Goal: Obtain resource: Download file/media

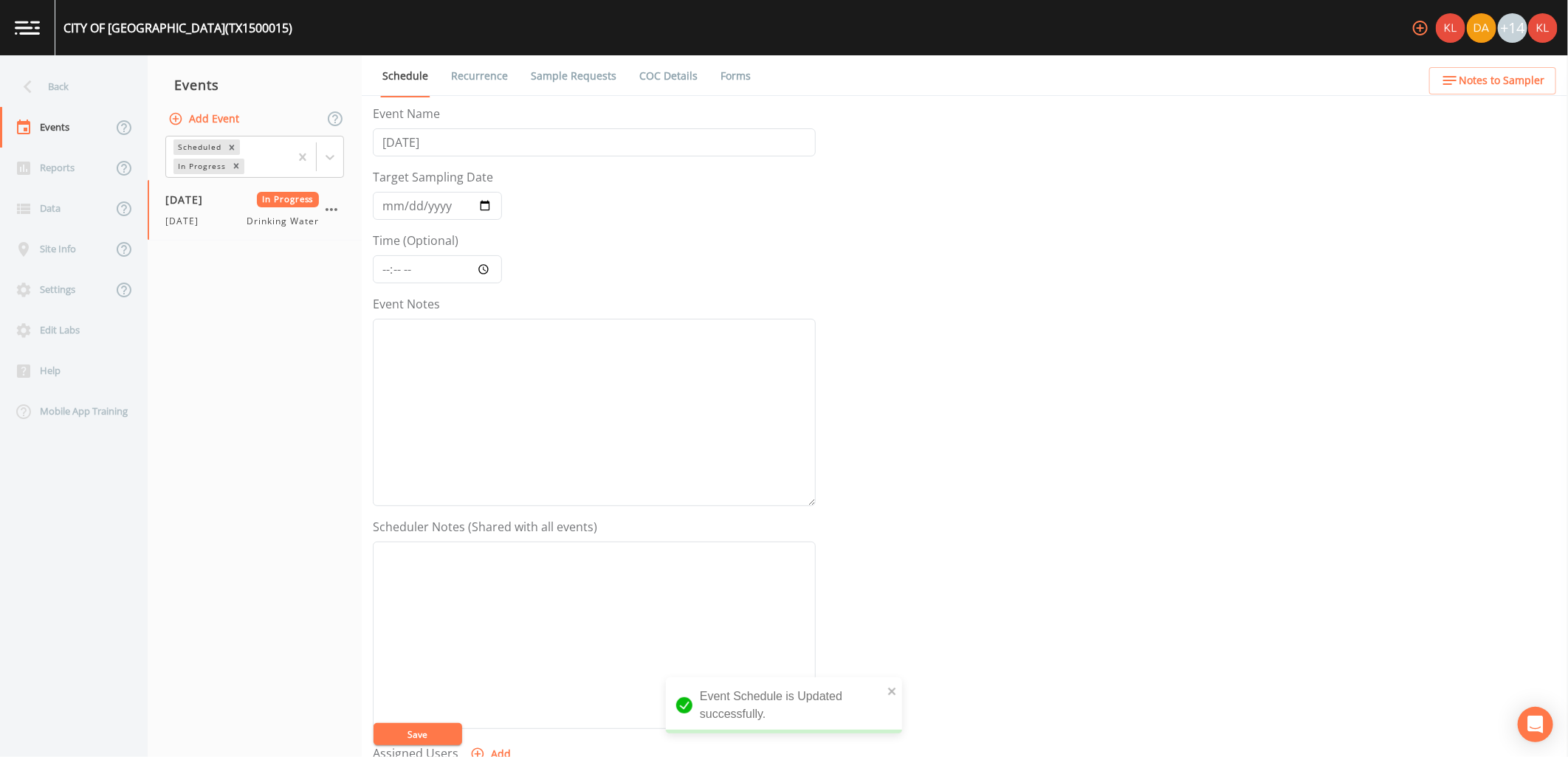
scroll to position [283, 0]
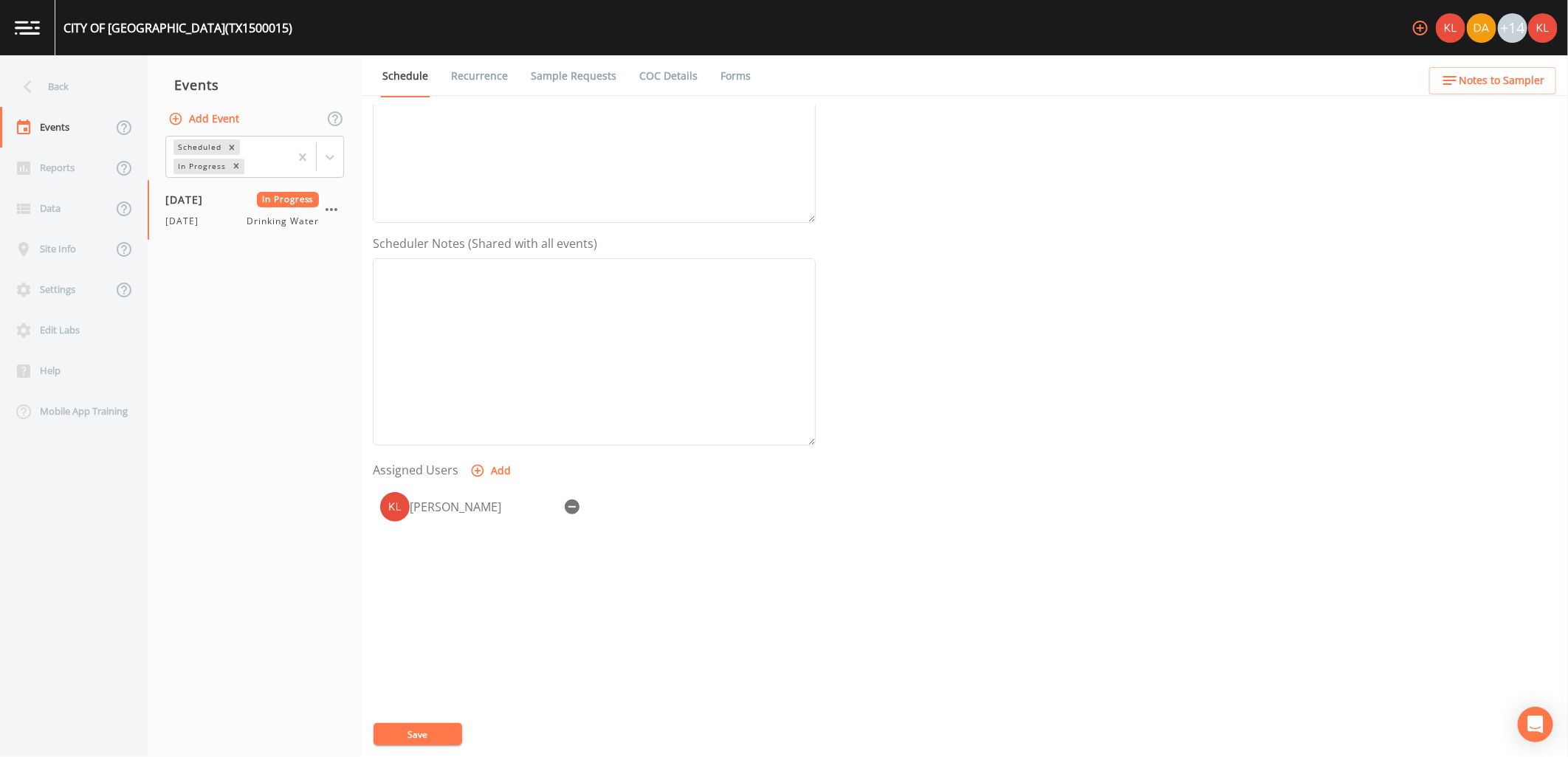
click at [735, 72] on link "Forms" at bounding box center [736, 76] width 35 height 41
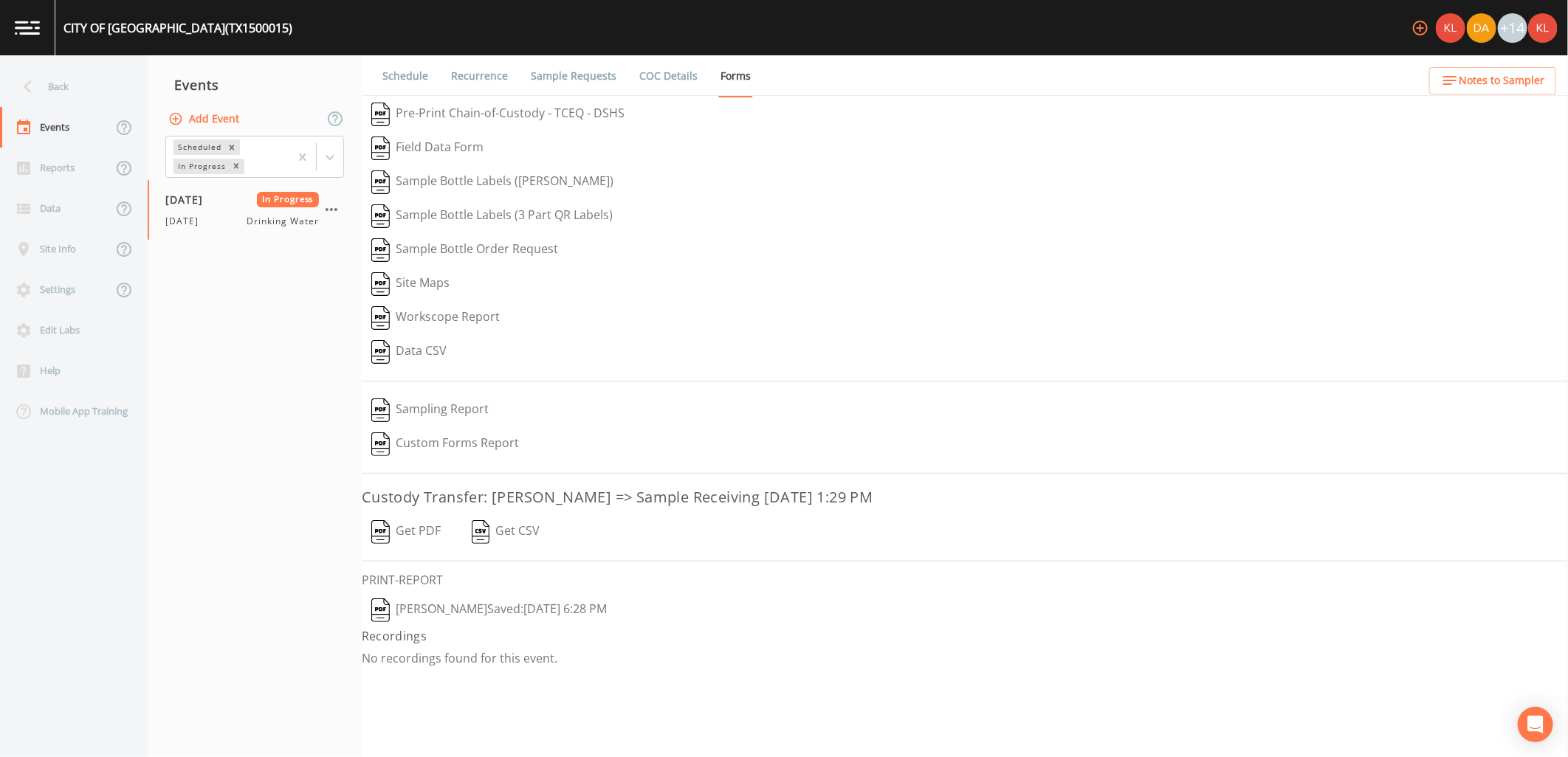
click at [411, 529] on button "Get PDF" at bounding box center [405, 531] width 89 height 34
click at [539, 610] on button "[PERSON_NAME]  Saved: [DATE] 6:28 PM" at bounding box center [488, 610] width 255 height 34
click at [31, 10] on link at bounding box center [27, 27] width 56 height 56
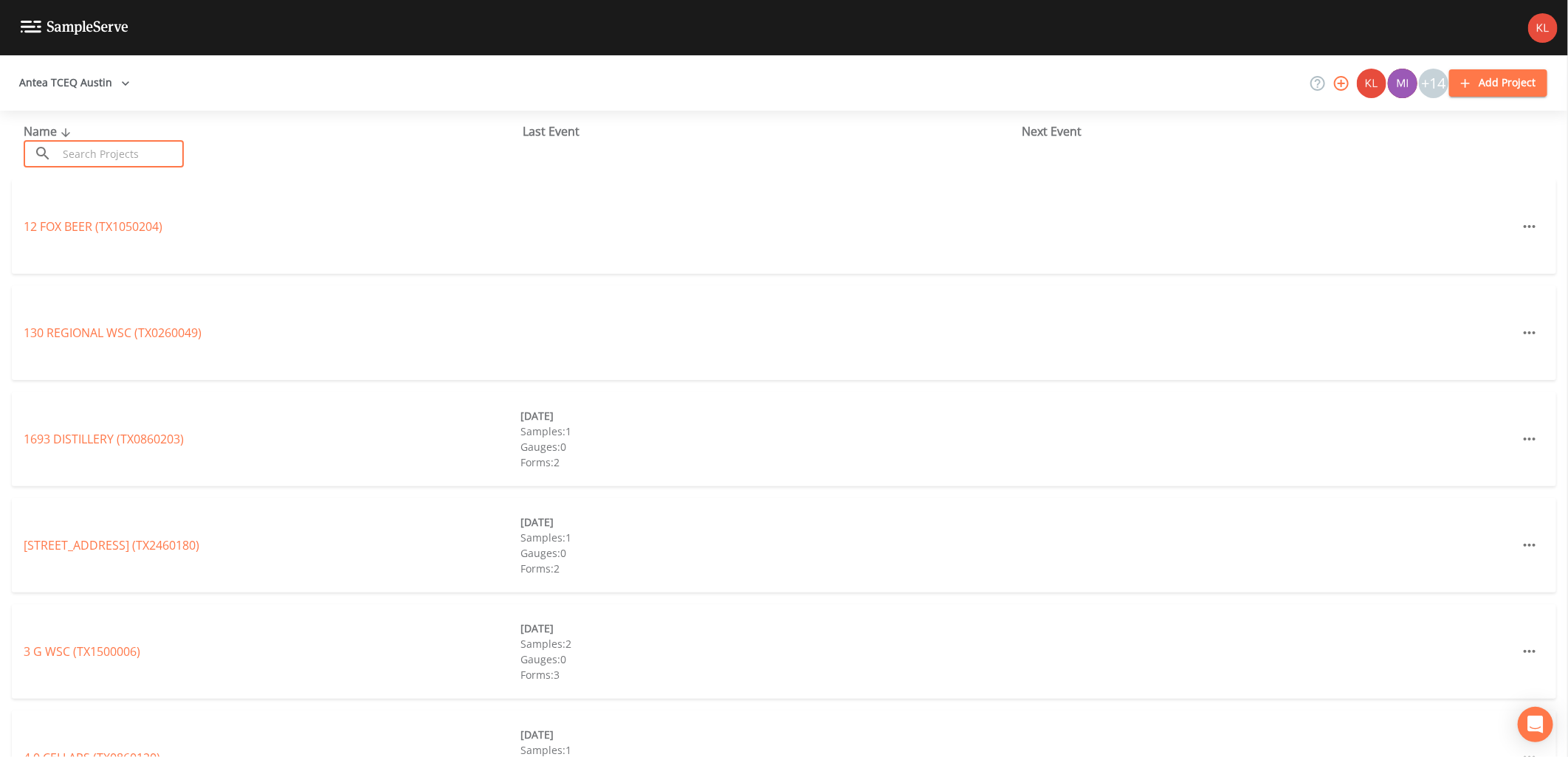
click at [130, 163] on input "text" at bounding box center [120, 154] width 126 height 27
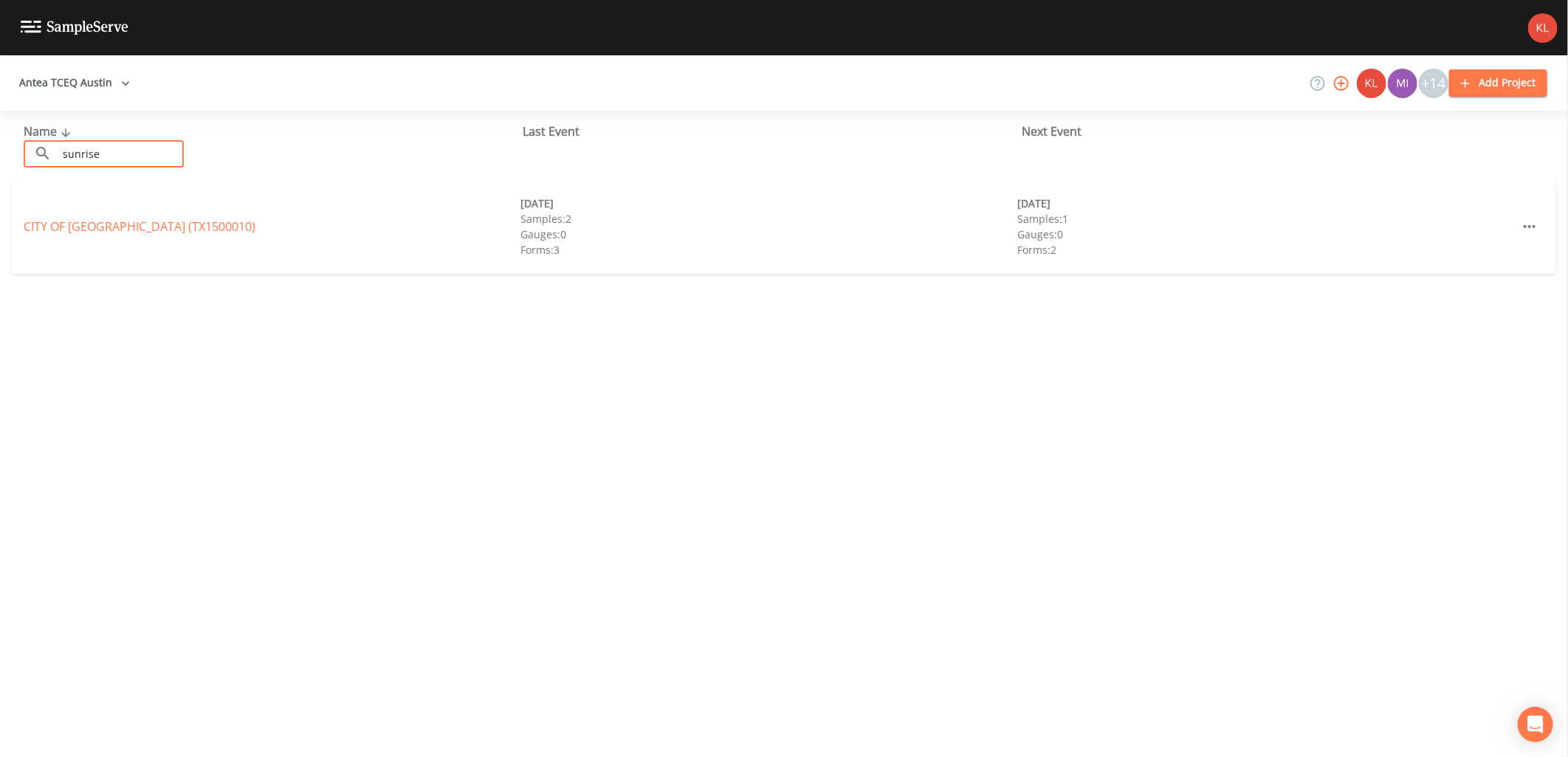
type input "sunrise"
click at [127, 218] on div "CITY OF [GEOGRAPHIC_DATA] (TX1500010)" at bounding box center [272, 227] width 496 height 18
click at [126, 225] on link "CITY OF [GEOGRAPHIC_DATA] (TX1500010)" at bounding box center [139, 227] width 232 height 17
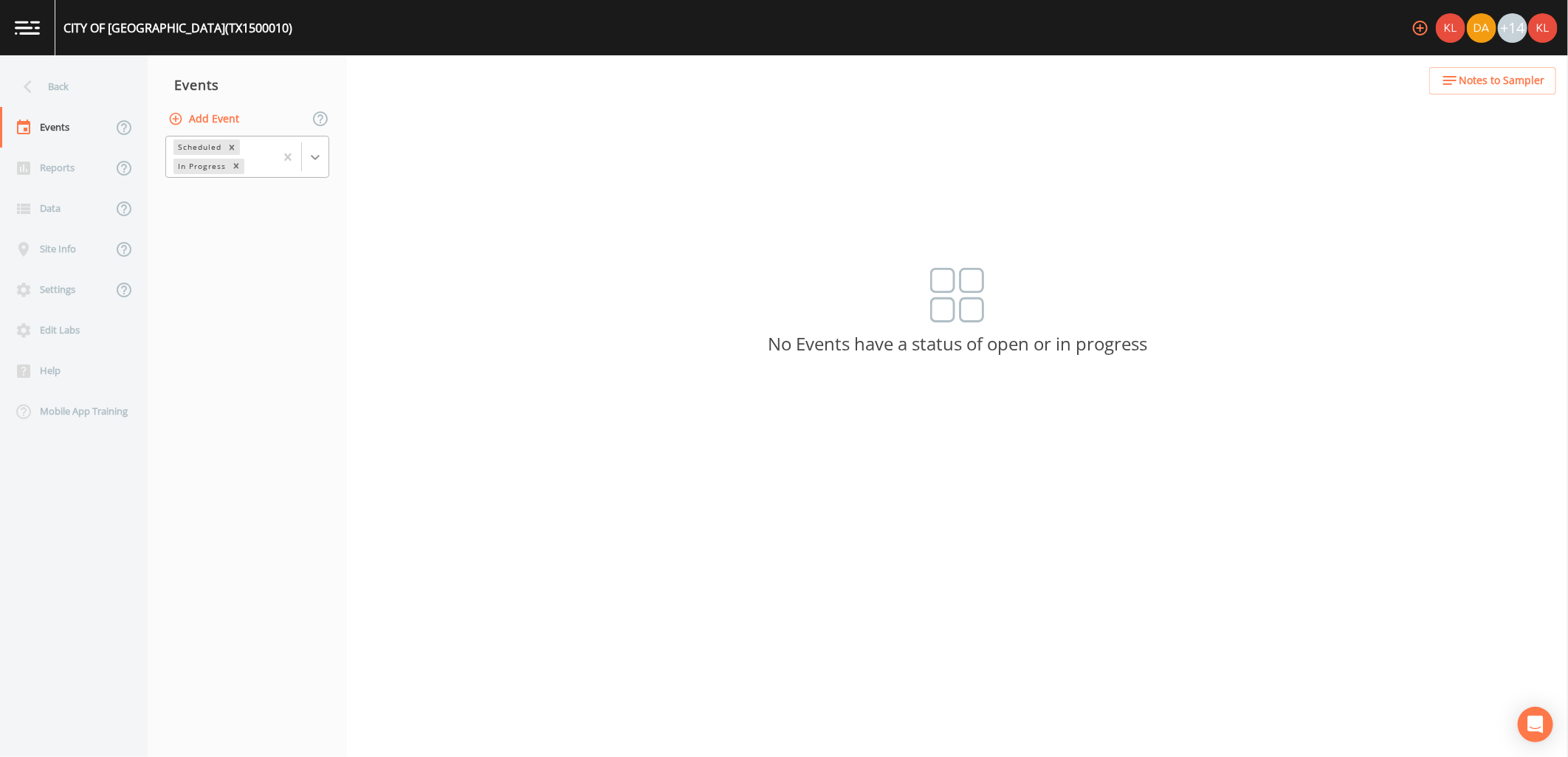
click at [327, 164] on div at bounding box center [315, 156] width 26 height 26
click at [291, 201] on div "Completed" at bounding box center [247, 199] width 164 height 25
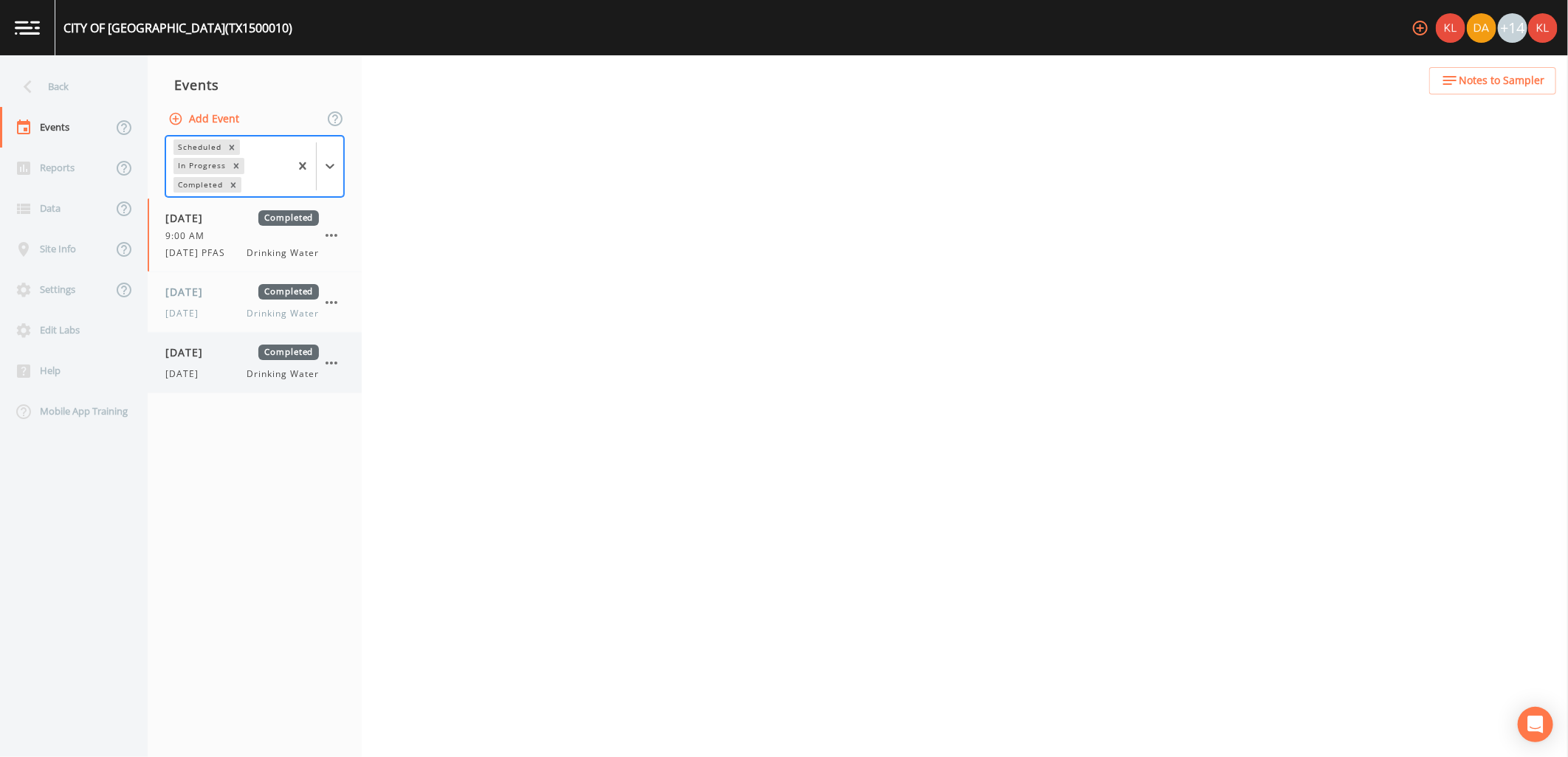
click at [249, 361] on div "[DATE] Completed [DATE] Drinking Water" at bounding box center [241, 362] width 153 height 36
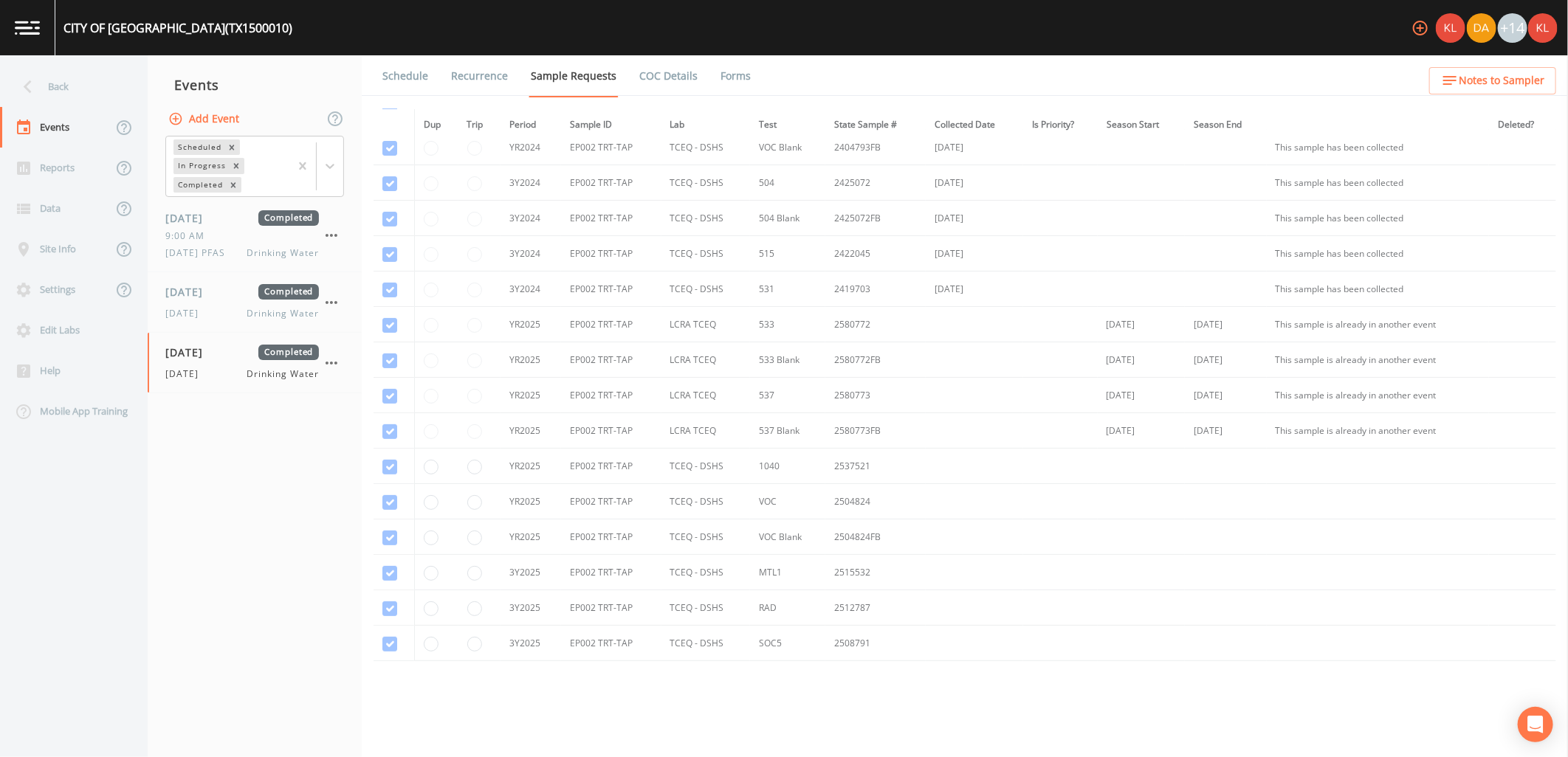
scroll to position [234, 0]
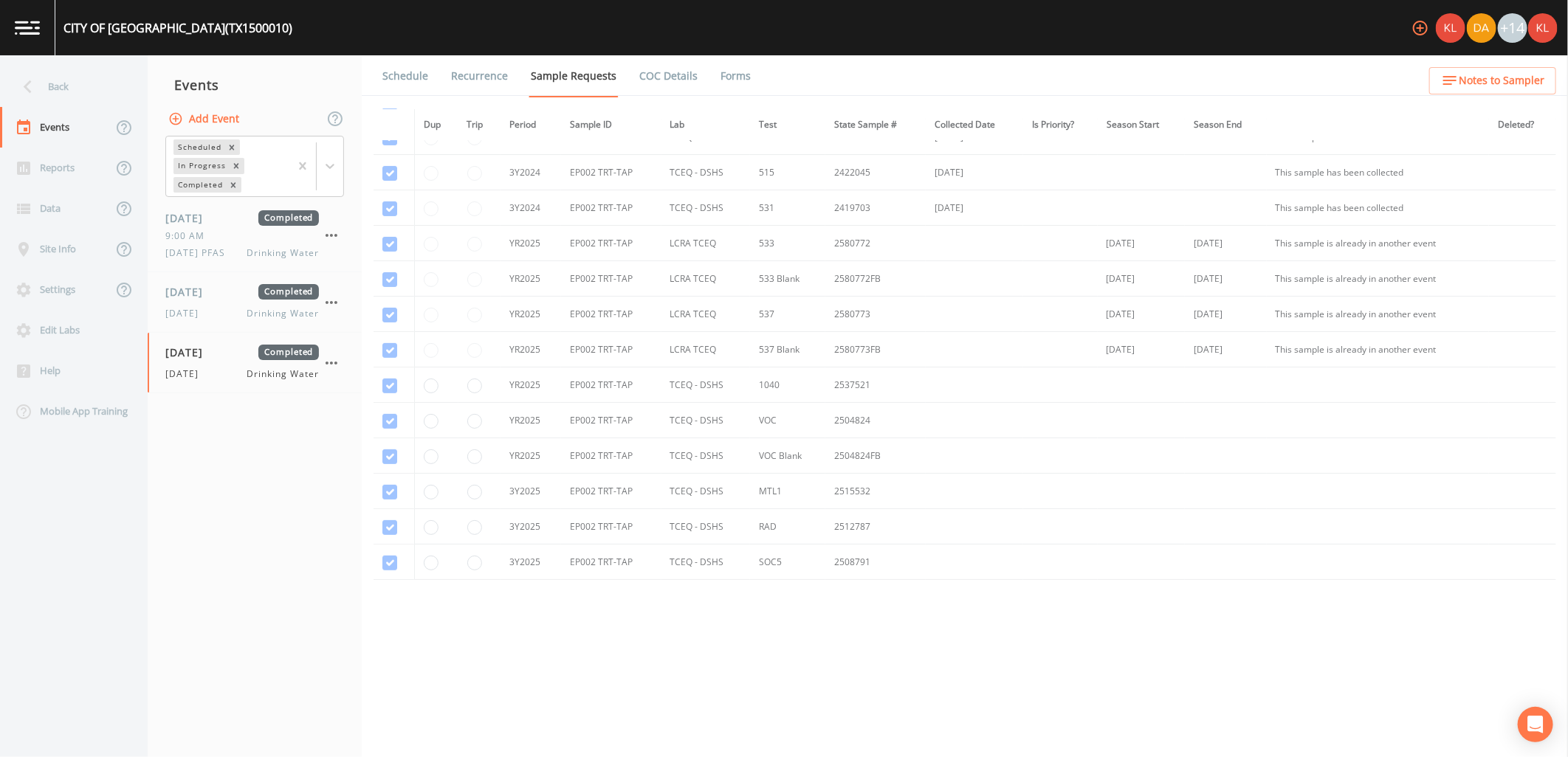
click at [720, 79] on link "Forms" at bounding box center [736, 76] width 35 height 41
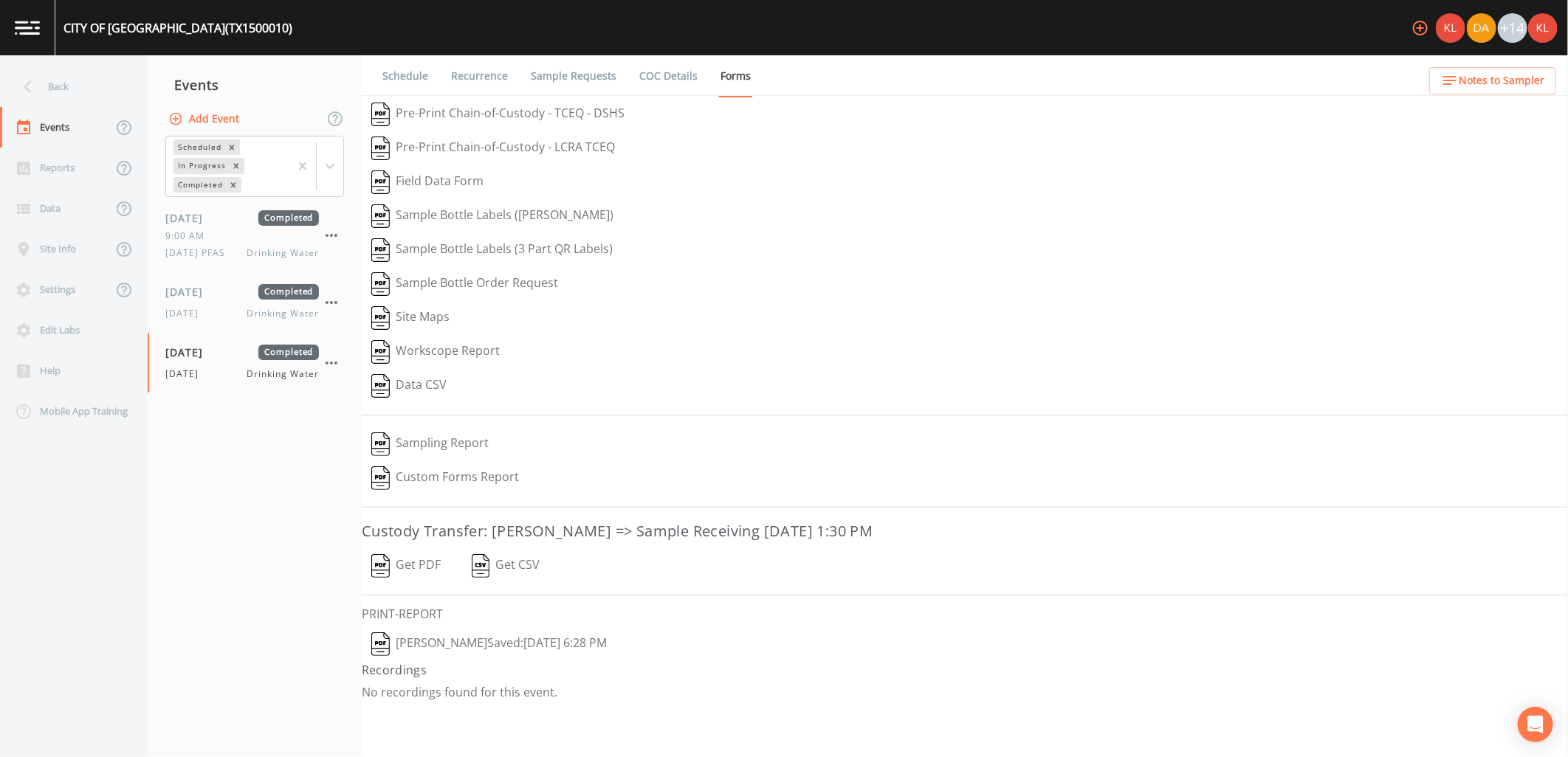
click at [412, 568] on button "Get PDF" at bounding box center [405, 566] width 89 height 34
click at [460, 652] on button "[PERSON_NAME]  Saved: [DATE] 6:28 PM" at bounding box center [488, 644] width 255 height 34
